Goal: Information Seeking & Learning: Learn about a topic

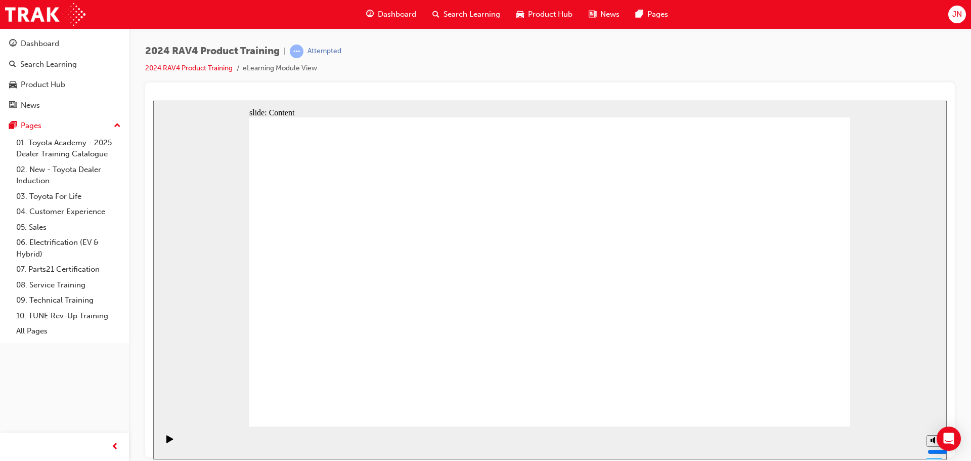
drag, startPoint x: 404, startPoint y: 263, endPoint x: 392, endPoint y: 230, distance: 36.0
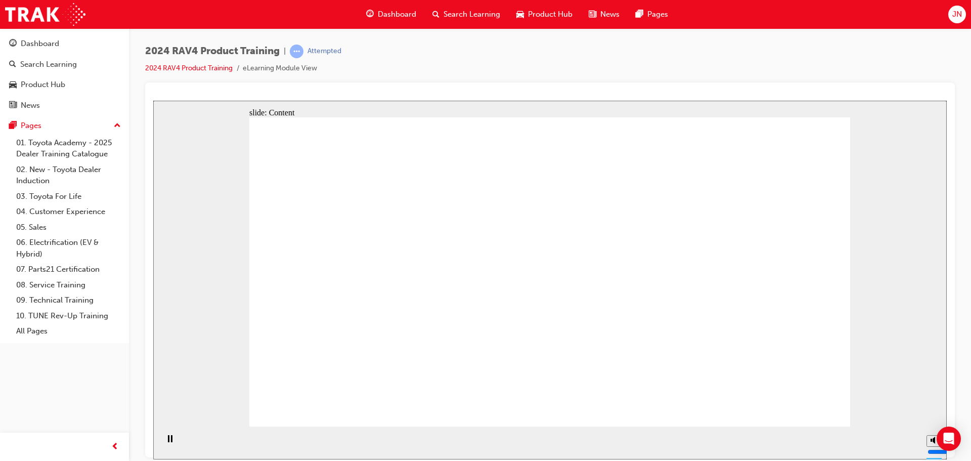
drag, startPoint x: 456, startPoint y: 310, endPoint x: 521, endPoint y: 317, distance: 65.2
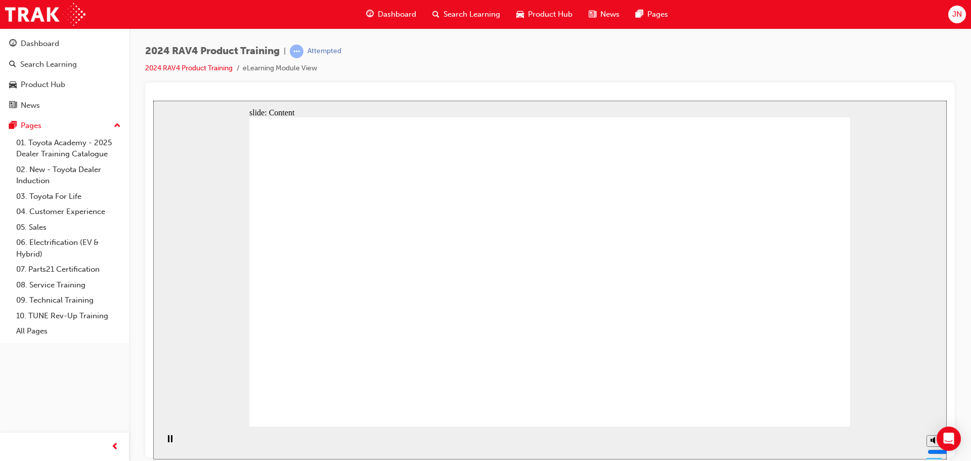
drag, startPoint x: 528, startPoint y: 271, endPoint x: 500, endPoint y: 270, distance: 27.8
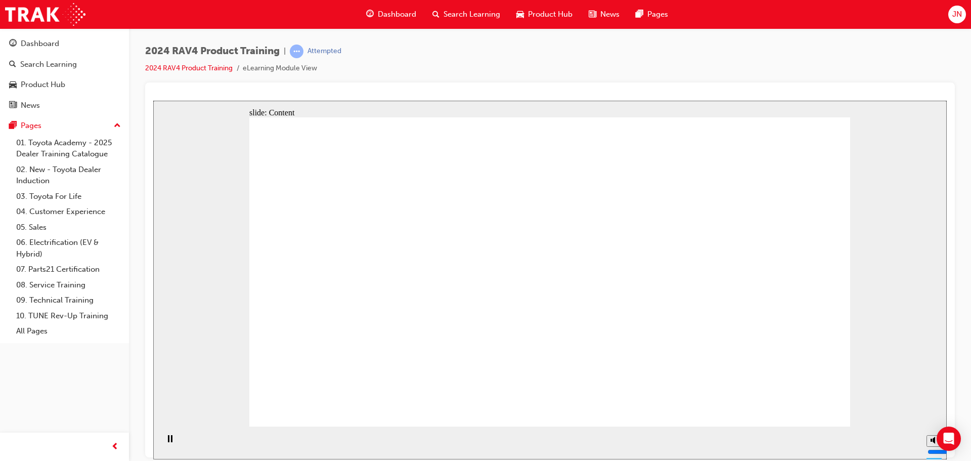
click at [48, 228] on link "05. Sales" at bounding box center [68, 227] width 113 height 16
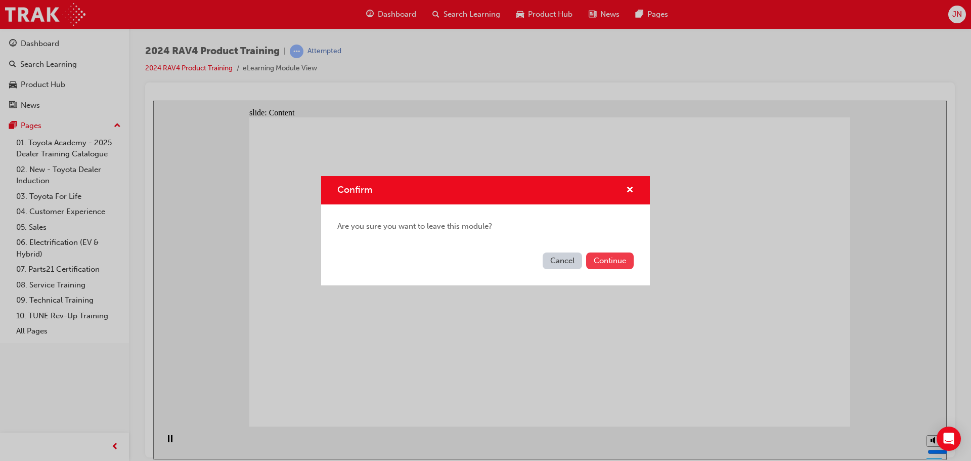
click at [600, 262] on button "Continue" at bounding box center [610, 260] width 48 height 17
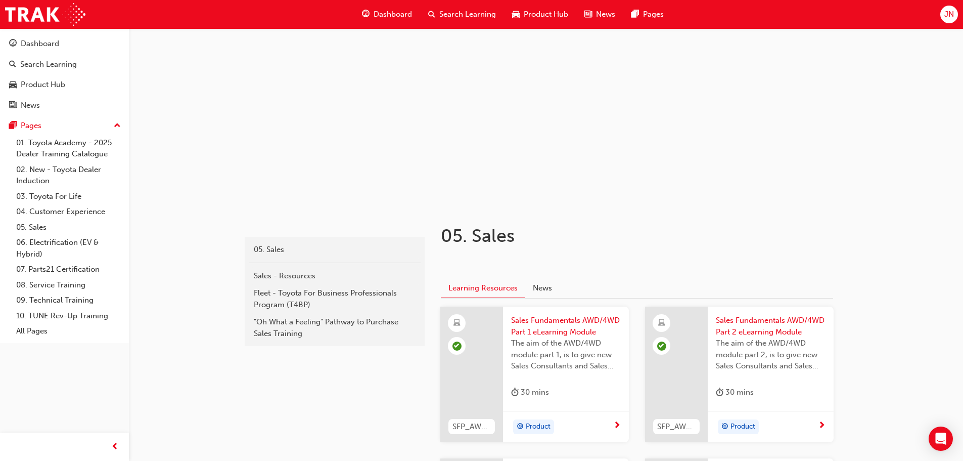
scroll to position [24, 0]
click at [40, 83] on div "Product Hub" at bounding box center [43, 85] width 44 height 12
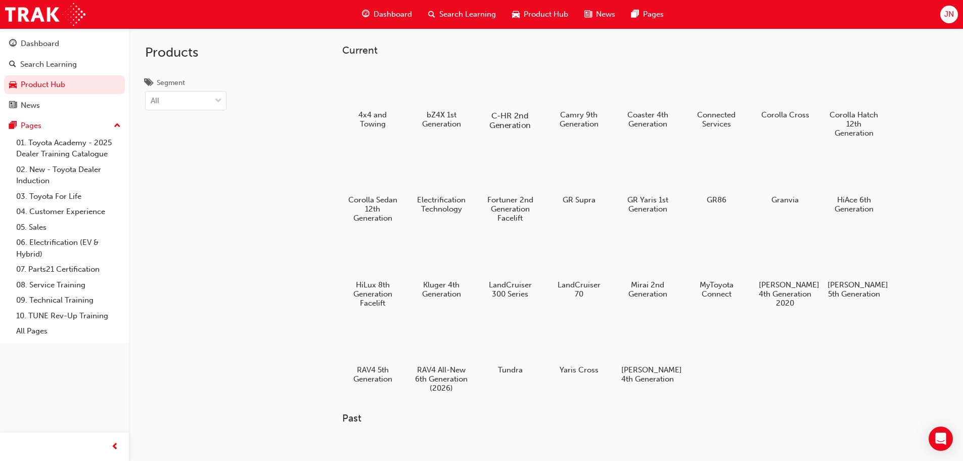
click at [514, 93] on div at bounding box center [510, 86] width 56 height 40
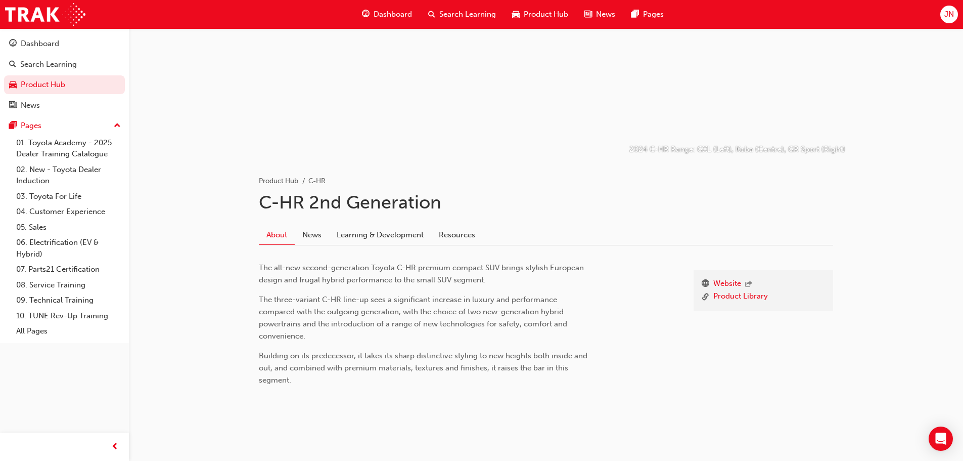
scroll to position [78, 0]
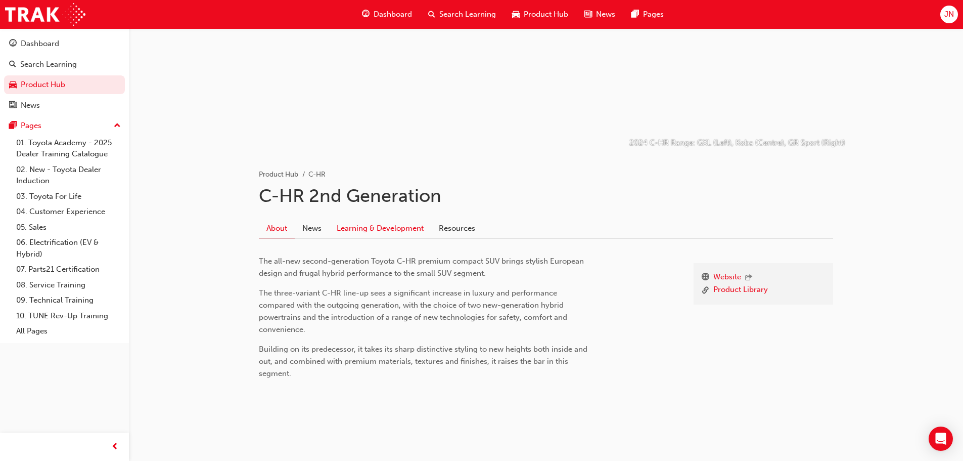
click at [393, 227] on link "Learning & Development" at bounding box center [380, 227] width 102 height 19
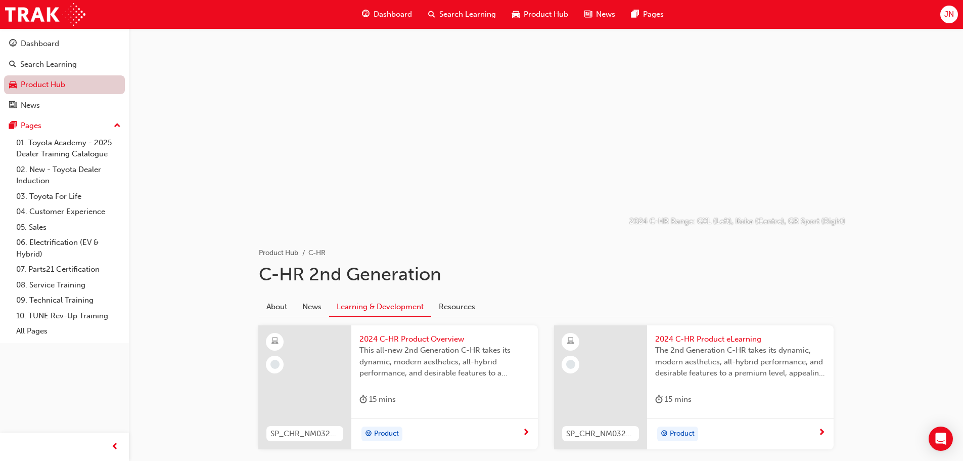
click at [53, 82] on link "Product Hub" at bounding box center [64, 84] width 121 height 19
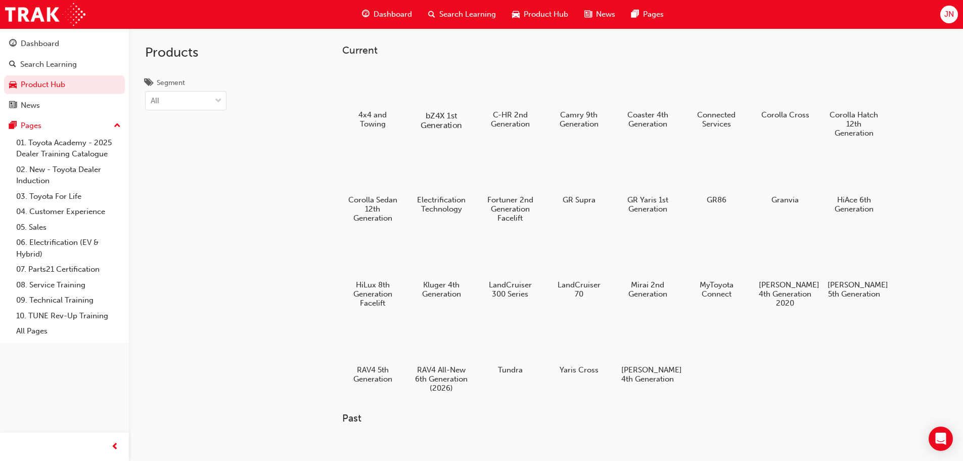
click at [454, 90] on div at bounding box center [441, 86] width 56 height 40
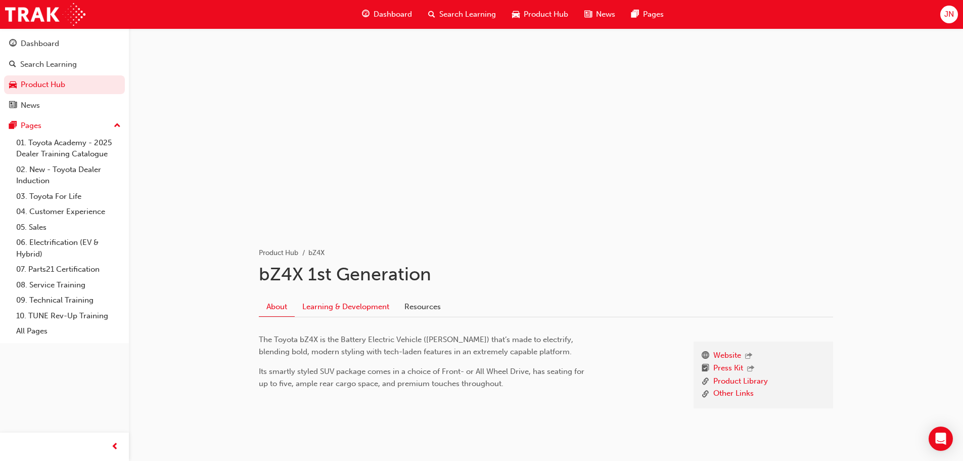
click at [369, 303] on link "Learning & Development" at bounding box center [346, 306] width 102 height 19
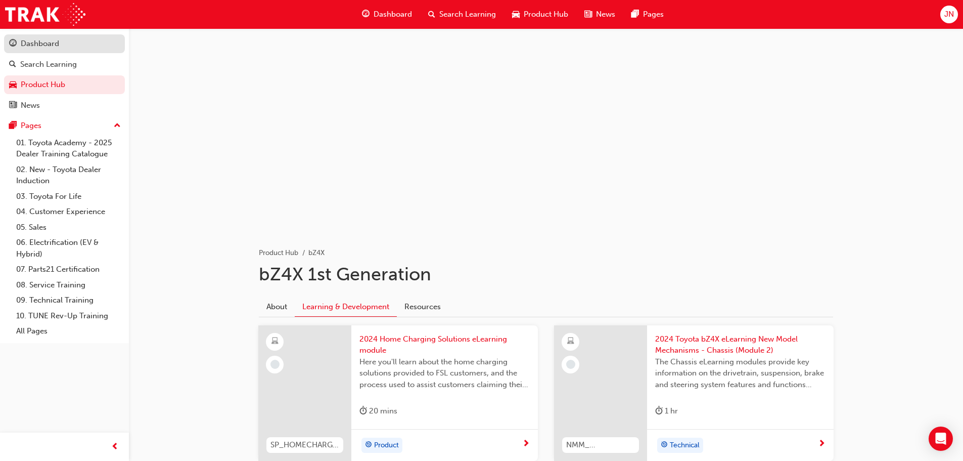
click at [36, 43] on div "Dashboard" at bounding box center [40, 44] width 38 height 12
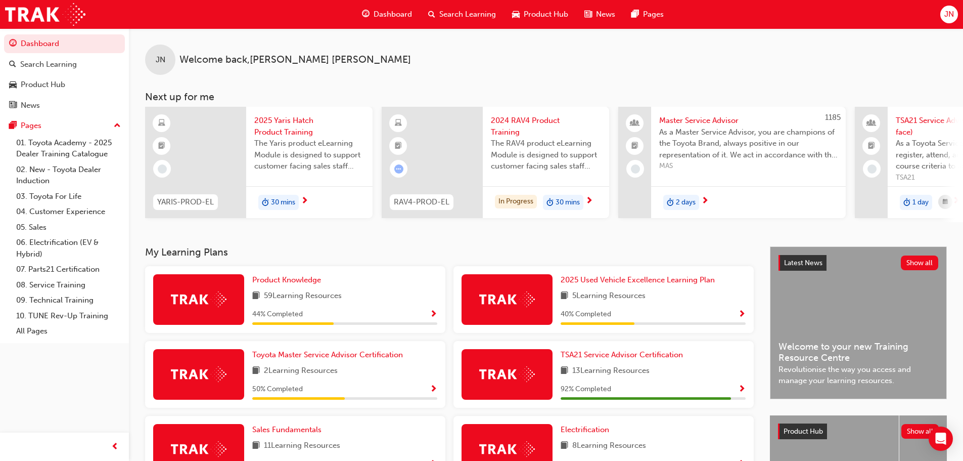
click at [944, 12] on span "JN" at bounding box center [949, 15] width 10 height 12
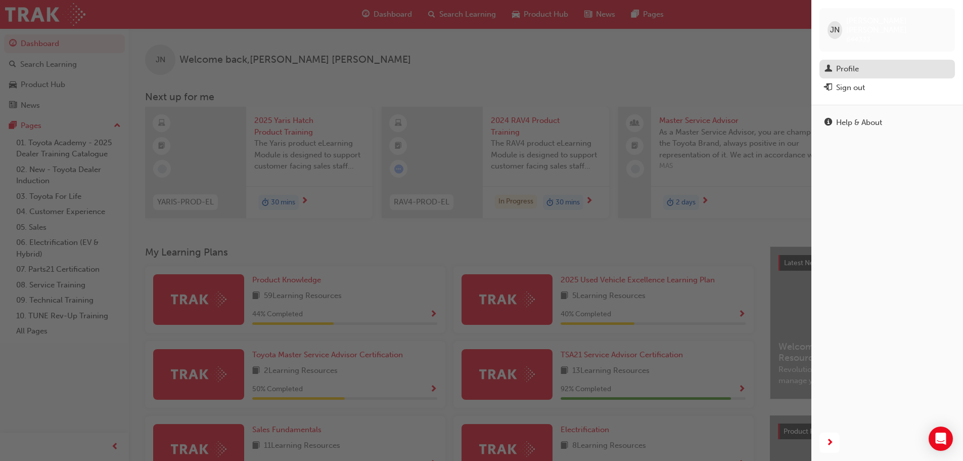
click at [841, 63] on div "Profile" at bounding box center [847, 69] width 23 height 12
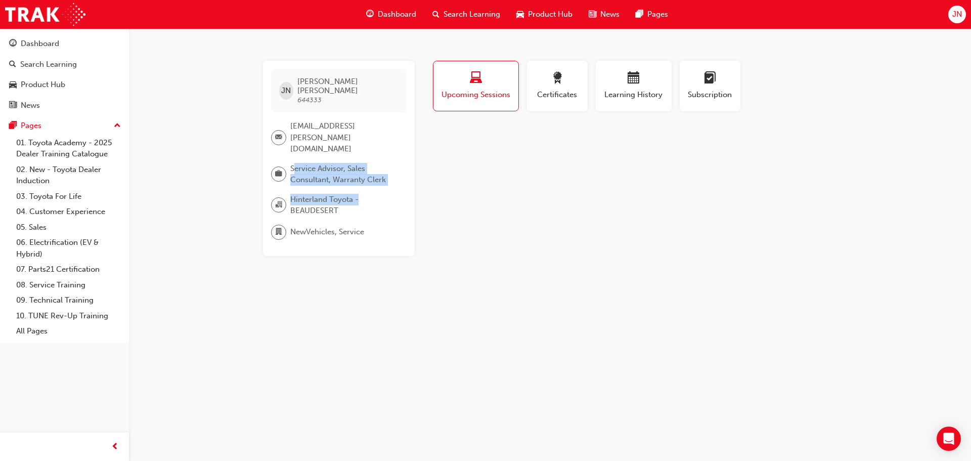
drag, startPoint x: 292, startPoint y: 146, endPoint x: 397, endPoint y: 165, distance: 107.0
click at [397, 165] on div "JN [PERSON_NAME] 644333 [EMAIL_ADDRESS][PERSON_NAME][DOMAIN_NAME] Service Advis…" at bounding box center [339, 158] width 152 height 195
click at [388, 163] on span "Service Advisor, Sales Consultant, Warranty Clerk" at bounding box center [344, 174] width 108 height 23
click at [289, 166] on div at bounding box center [280, 173] width 19 height 15
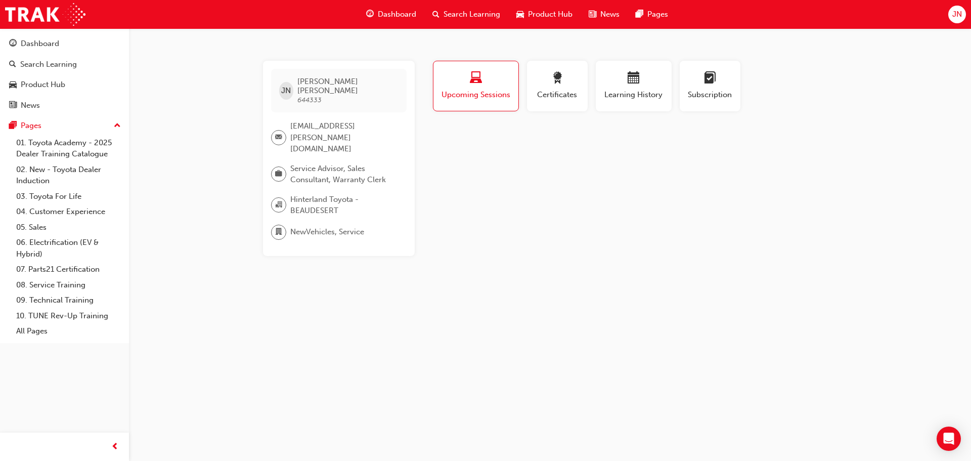
click at [94, 53] on button "Dashboard Search Learning Product Hub News Pages" at bounding box center [64, 74] width 121 height 84
click at [84, 46] on div "Dashboard" at bounding box center [64, 43] width 111 height 13
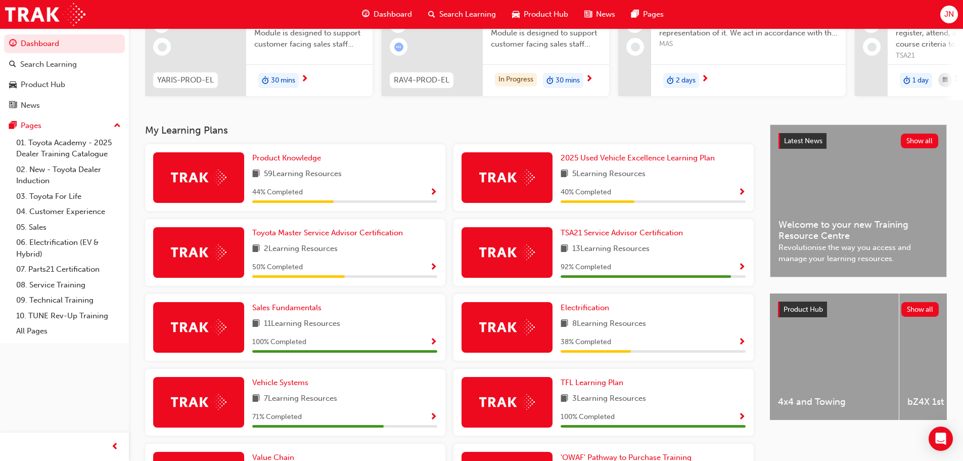
scroll to position [152, 0]
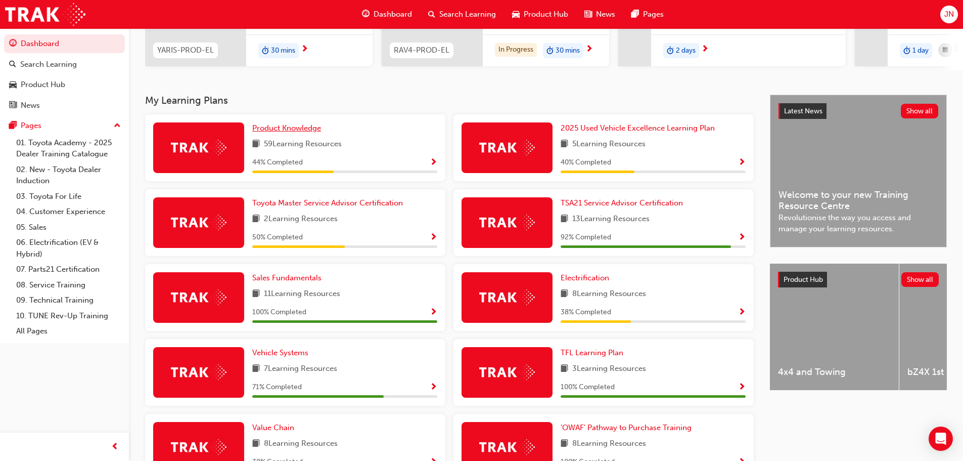
click at [305, 131] on span "Product Knowledge" at bounding box center [286, 127] width 69 height 9
